Goal: Task Accomplishment & Management: Complete application form

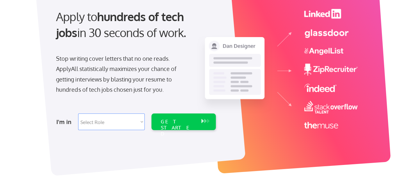
scroll to position [90, 0]
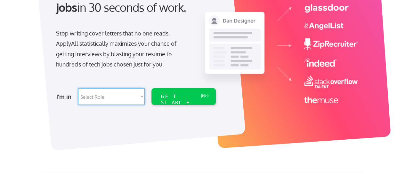
click at [140, 97] on select "Select Role Software Engineering Product Management Customer Success Sales UI/U…" at bounding box center [111, 96] width 67 height 17
select select ""it_security""
click at [78, 88] on select "Select Role Software Engineering Product Management Customer Success Sales UI/U…" at bounding box center [111, 96] width 67 height 17
select select ""it_security""
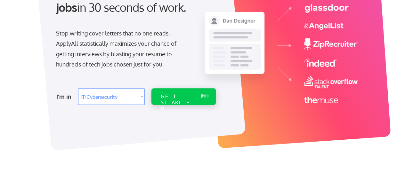
click at [178, 94] on div "GET STARTED" at bounding box center [178, 103] width 34 height 19
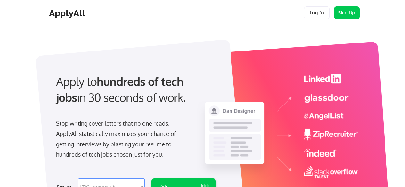
select select ""it_security""
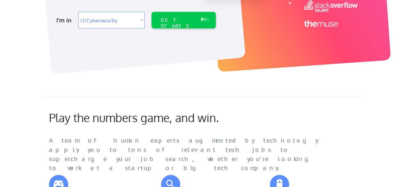
scroll to position [165, 0]
